Goal: Check status: Check status

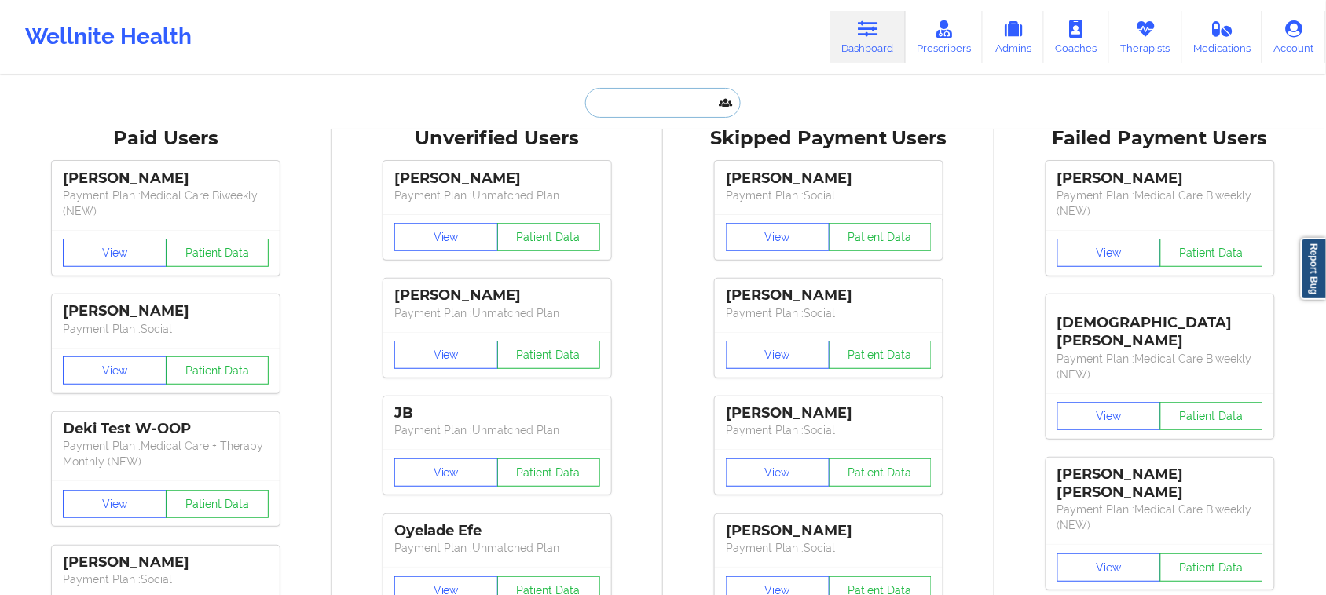
click at [642, 104] on input "text" at bounding box center [663, 103] width 156 height 30
paste input "Siya'gayatri [PERSON_NAME]"
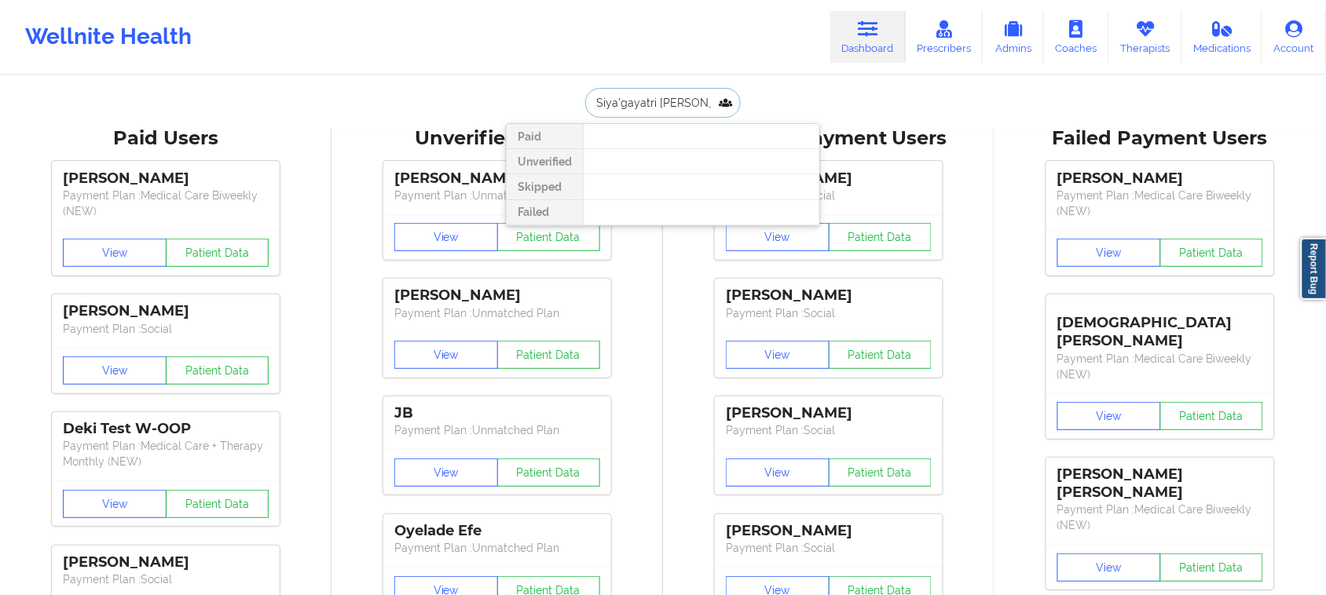
drag, startPoint x: 634, startPoint y: 108, endPoint x: 626, endPoint y: 116, distance: 11.7
click at [626, 115] on input "Siya'gayatri [PERSON_NAME]" at bounding box center [663, 103] width 156 height 30
click at [613, 101] on input "Siya'[PERSON_NAME]" at bounding box center [663, 103] width 156 height 30
type input "Siyagatri [PERSON_NAME]"
drag, startPoint x: 656, startPoint y: 100, endPoint x: 542, endPoint y: 100, distance: 113.9
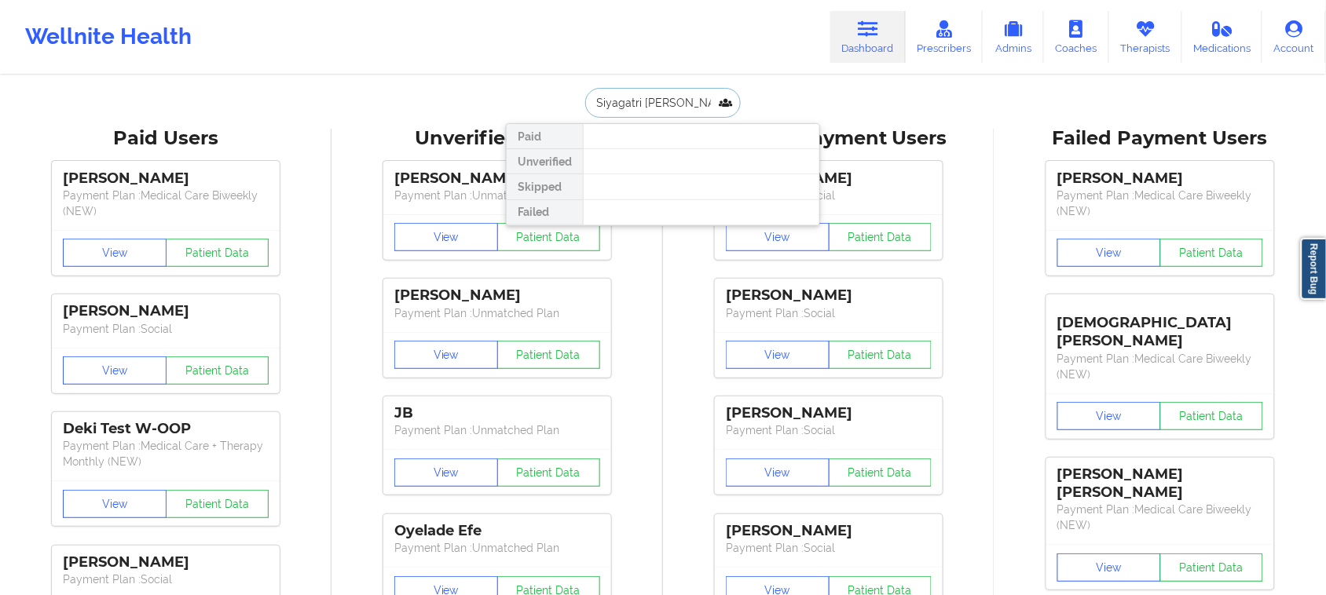
click at [542, 100] on div "Siyagatri [PERSON_NAME] Unverified Skipped Failed" at bounding box center [663, 103] width 314 height 30
click at [664, 104] on input "text" at bounding box center [663, 103] width 156 height 30
paste input "[PERSON_NAME] [PERSON_NAME]"
click at [591, 99] on input "[PERSON_NAME] [PERSON_NAME]" at bounding box center [663, 103] width 156 height 30
click at [595, 97] on input "[PERSON_NAME] [PERSON_NAME]" at bounding box center [663, 103] width 156 height 30
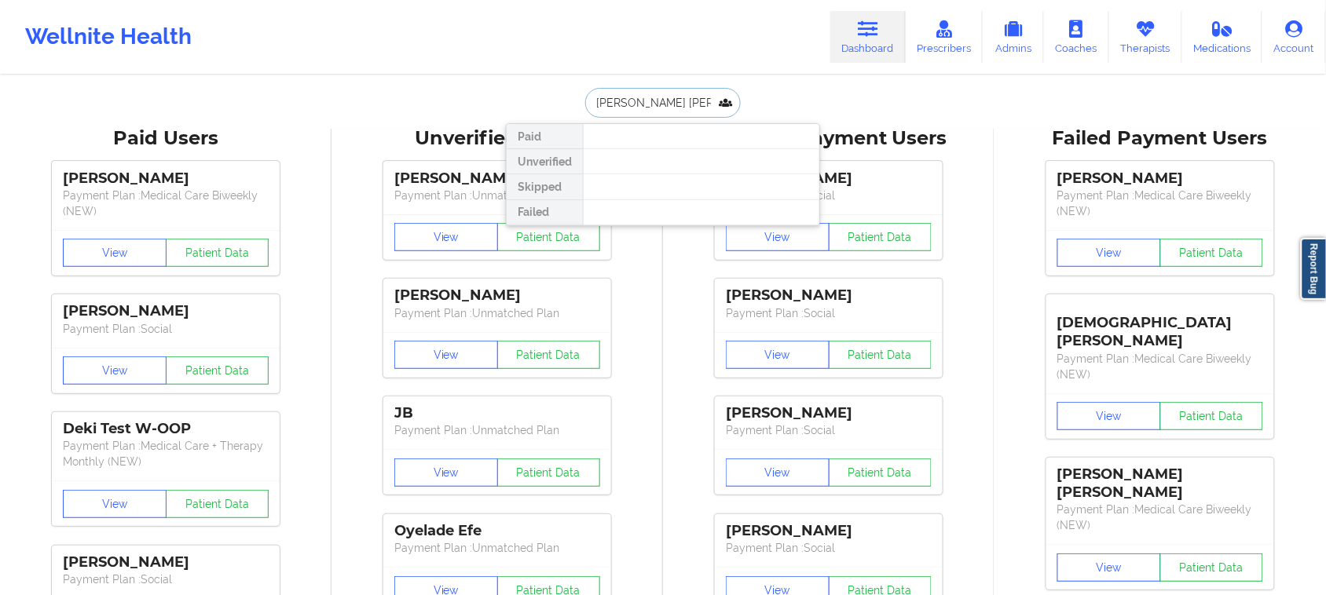
type input "[PERSON_NAME] [PERSON_NAME]"
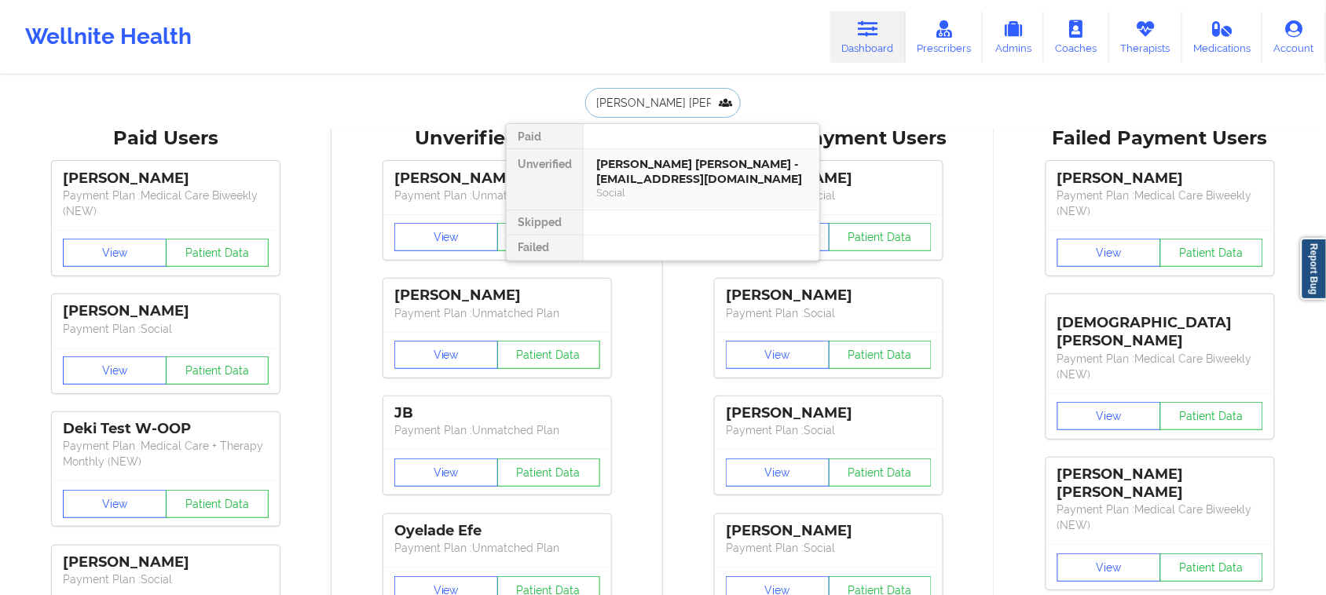
click at [664, 197] on div "Social" at bounding box center [701, 192] width 211 height 13
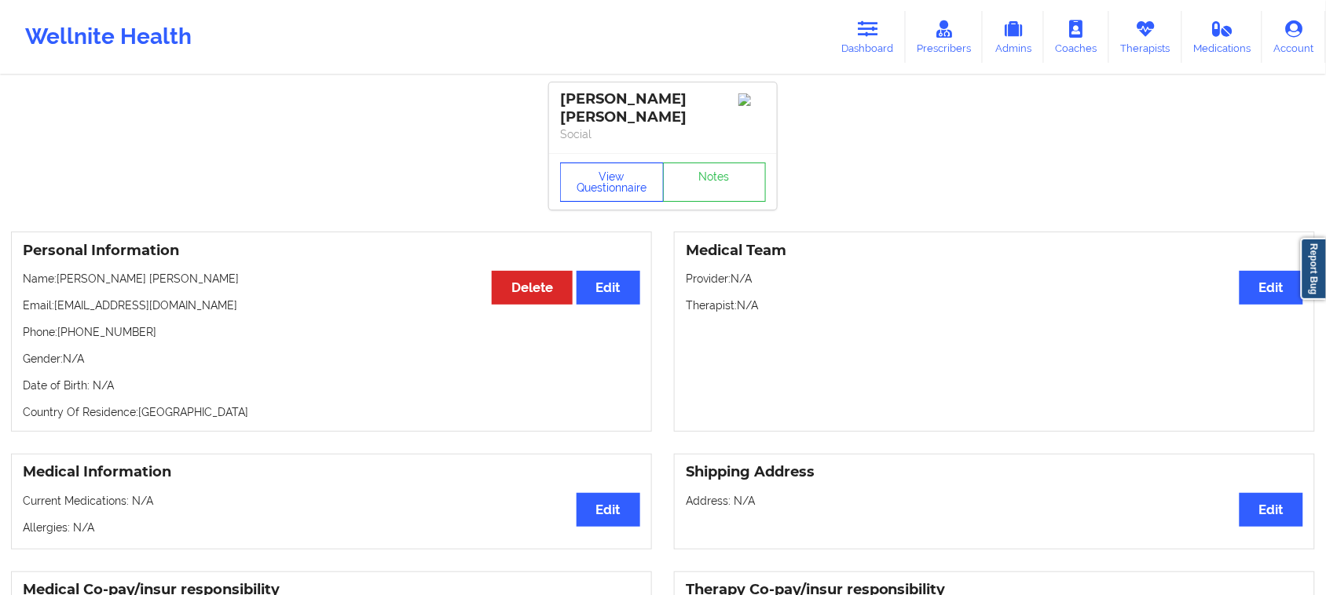
click at [639, 181] on button "View Questionnaire" at bounding box center [612, 182] width 104 height 39
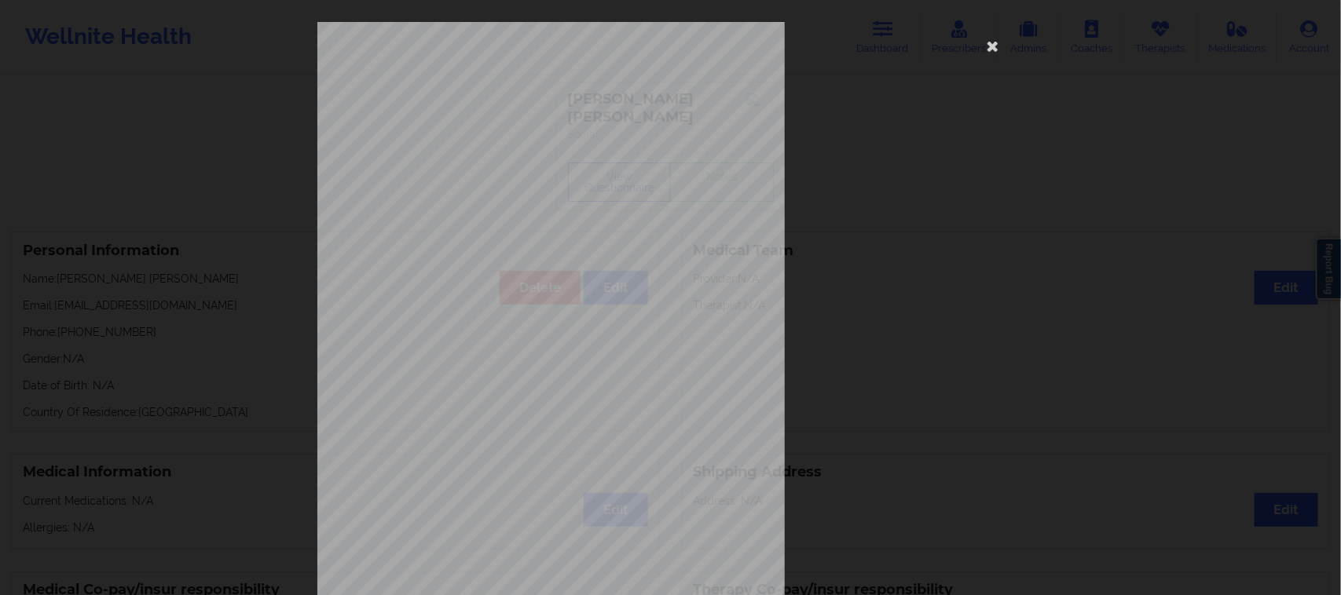
scroll to position [153, 0]
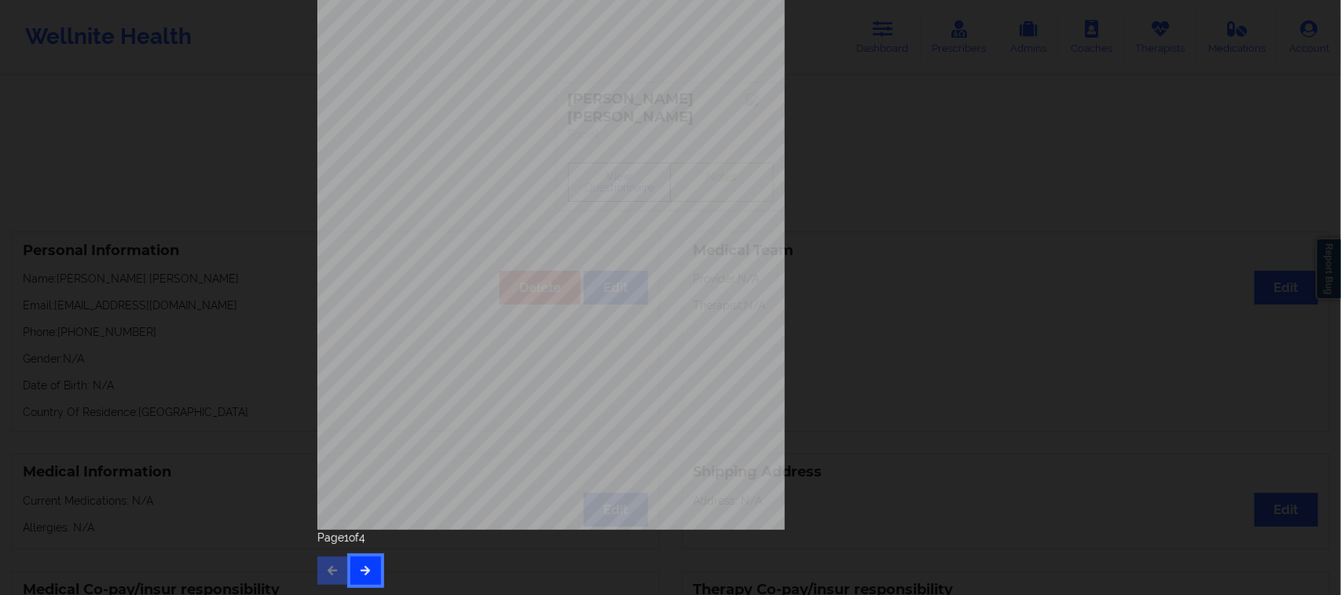
click at [369, 576] on button "button" at bounding box center [365, 571] width 31 height 28
click at [366, 566] on icon "button" at bounding box center [365, 570] width 13 height 9
click at [1148, 280] on div "This patient has not provided the type of insurance Insurance Member ID for pat…" at bounding box center [670, 297] width 1341 height 595
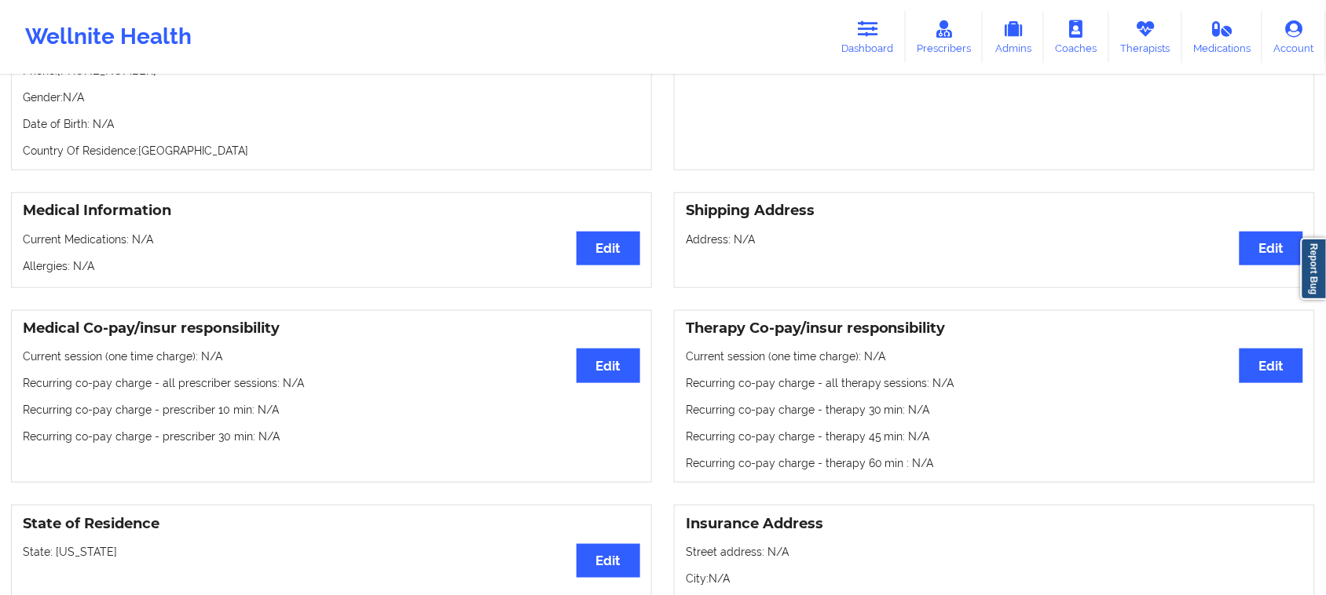
scroll to position [0, 0]
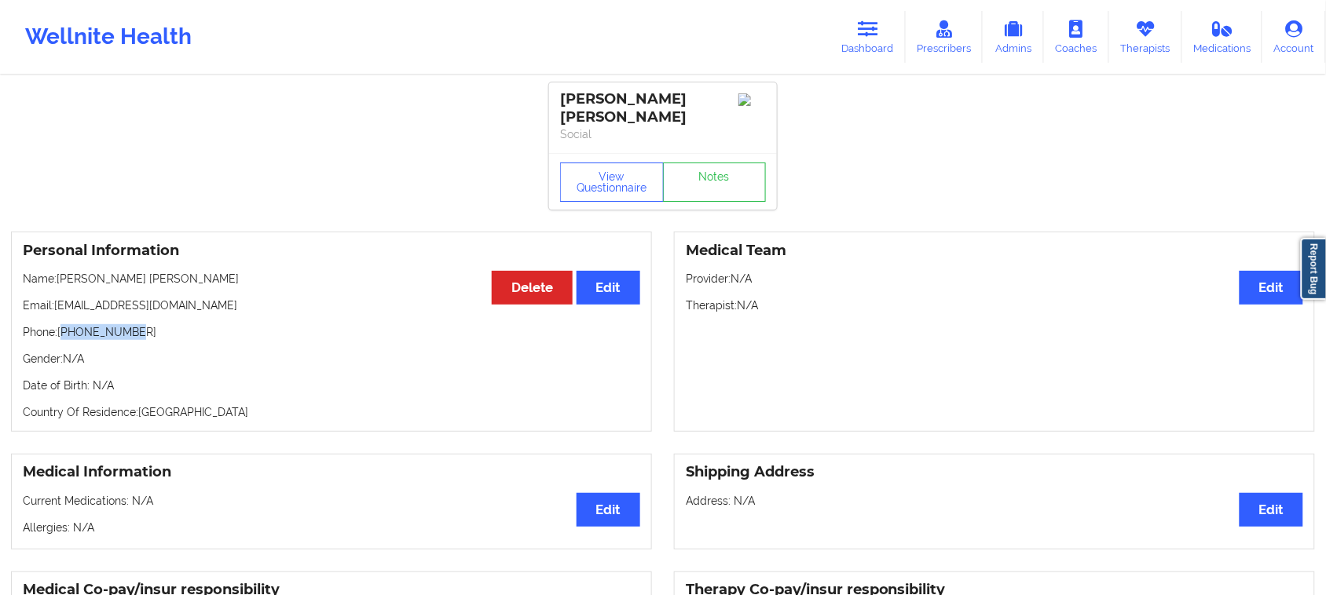
drag, startPoint x: 130, startPoint y: 321, endPoint x: 63, endPoint y: 322, distance: 67.6
click at [63, 324] on p "Phone: [PHONE_NUMBER]" at bounding box center [331, 332] width 617 height 16
drag, startPoint x: 59, startPoint y: 324, endPoint x: 144, endPoint y: 323, distance: 84.8
click at [144, 324] on p "Phone: [PHONE_NUMBER]" at bounding box center [331, 332] width 617 height 16
